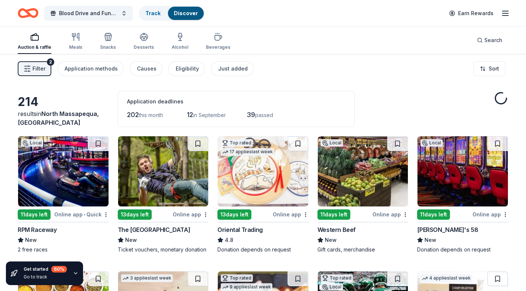
scroll to position [2129, 0]
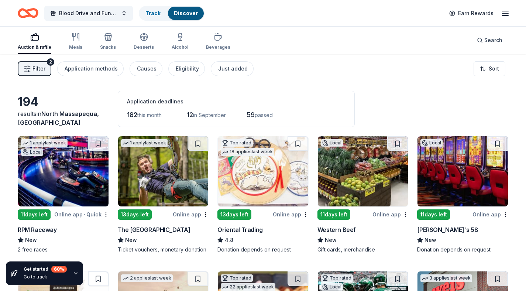
click at [506, 15] on icon "button" at bounding box center [505, 13] width 9 height 9
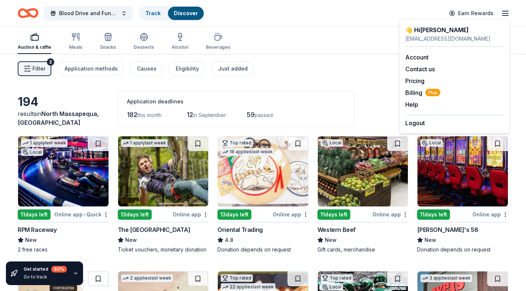
click at [361, 67] on div "Filter 2 Application methods Causes Eligibility Just added Sort" at bounding box center [263, 69] width 526 height 30
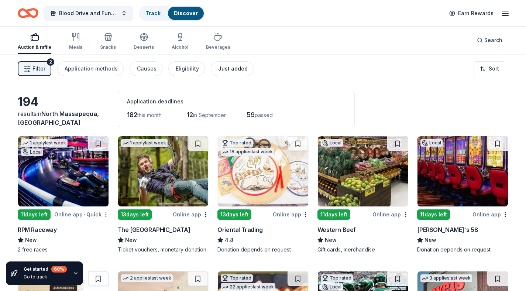
click at [218, 70] on div "Just added" at bounding box center [233, 68] width 30 height 9
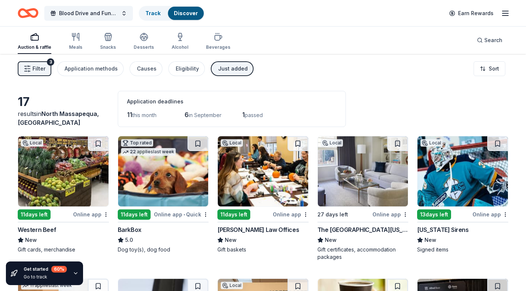
click at [402, 93] on div "17 results in North Massapequa, NY Application deadlines 11 this month 6 in Sep…" at bounding box center [263, 109] width 491 height 36
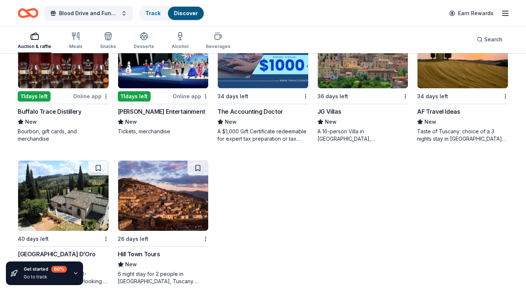
scroll to position [399, 0]
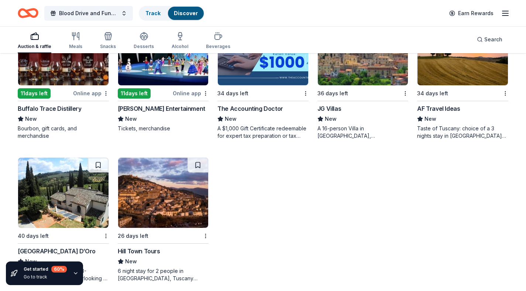
click at [47, 65] on img at bounding box center [63, 50] width 90 height 70
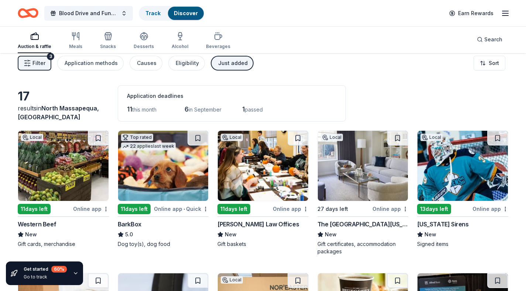
scroll to position [0, 0]
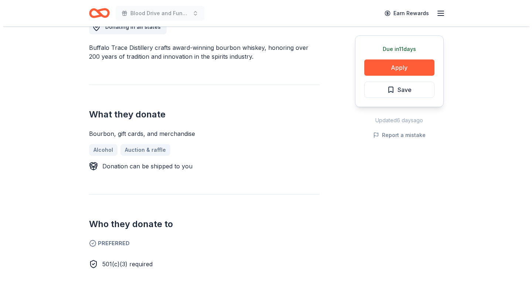
scroll to position [221, 0]
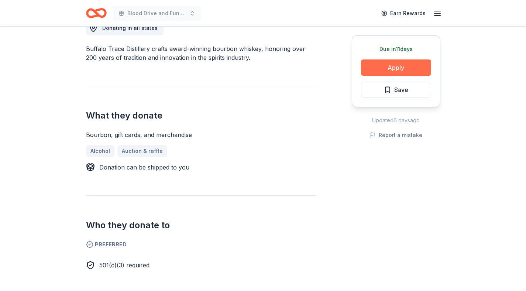
click at [373, 69] on button "Apply" at bounding box center [396, 67] width 70 height 16
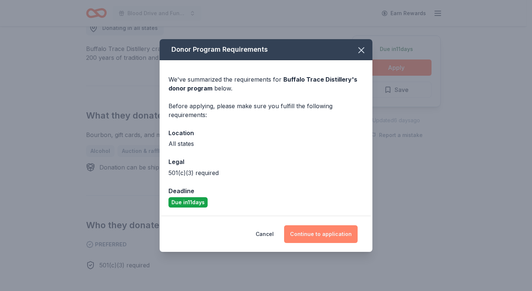
click at [320, 236] on button "Continue to application" at bounding box center [320, 234] width 73 height 18
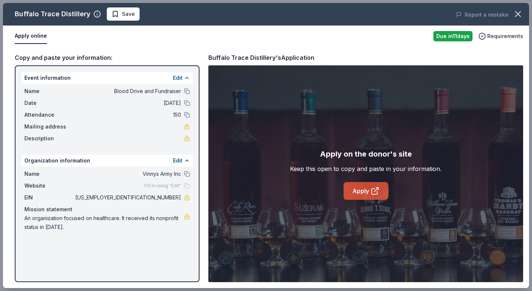
click at [380, 194] on link "Apply" at bounding box center [365, 191] width 45 height 18
